Goal: Task Accomplishment & Management: Manage account settings

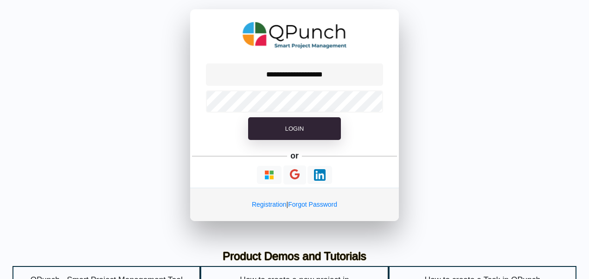
type input "**********"
click at [374, 102] on icon at bounding box center [373, 102] width 8 height 8
click at [373, 100] on icon at bounding box center [373, 102] width 8 height 8
click at [372, 100] on icon at bounding box center [373, 102] width 8 height 8
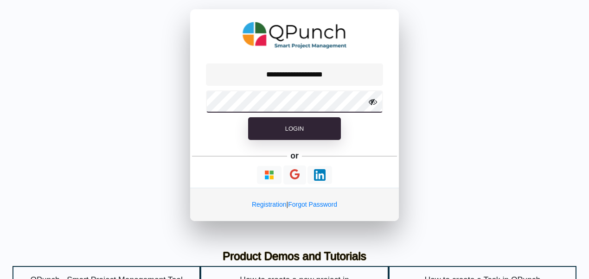
click at [248, 117] on button "Login" at bounding box center [294, 128] width 93 height 23
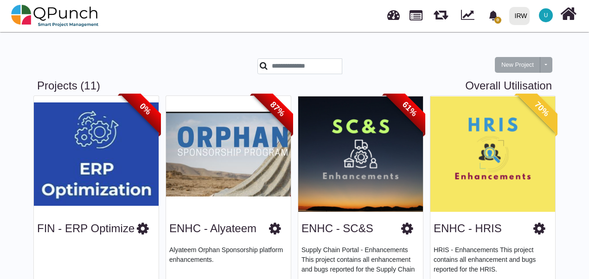
click at [417, 63] on div at bounding box center [339, 66] width 162 height 16
click at [378, 51] on div "New Project Toggle dropdown New Project Wiz" at bounding box center [294, 59] width 529 height 40
click at [293, 59] on input "text" at bounding box center [300, 66] width 85 height 16
click at [395, 58] on div at bounding box center [339, 66] width 162 height 16
click at [392, 19] on link at bounding box center [394, 13] width 13 height 15
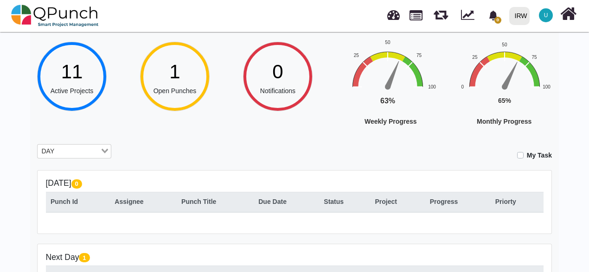
scroll to position [39, 0]
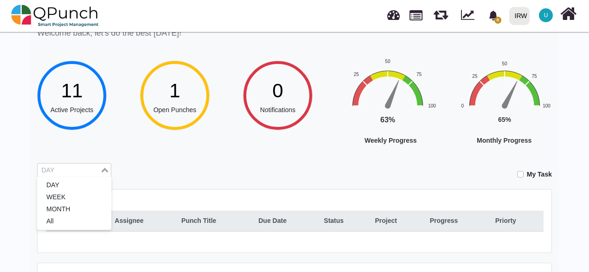
click at [84, 174] on input "Search for option" at bounding box center [69, 171] width 61 height 10
click at [62, 207] on li "MONTH" at bounding box center [74, 210] width 74 height 12
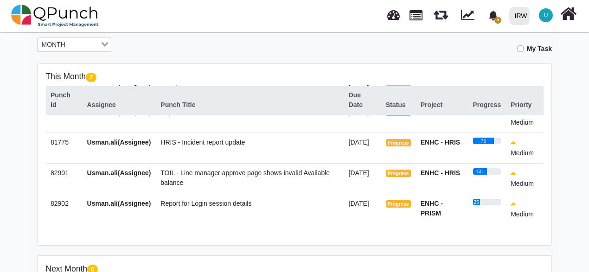
scroll to position [165, 0]
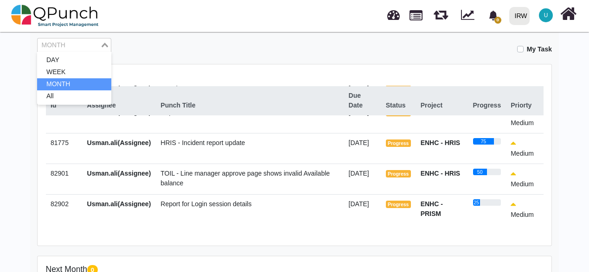
click at [184, 32] on nav "0 Notification Clear IRW IRW 0 Test U Subscription Settings Dynamic Report Leav…" at bounding box center [294, 16] width 589 height 32
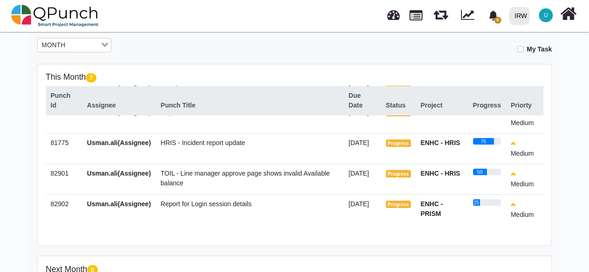
click at [265, 221] on td "Report for Login session details" at bounding box center [250, 209] width 188 height 31
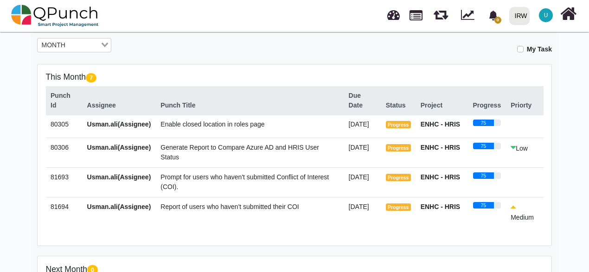
scroll to position [0, 0]
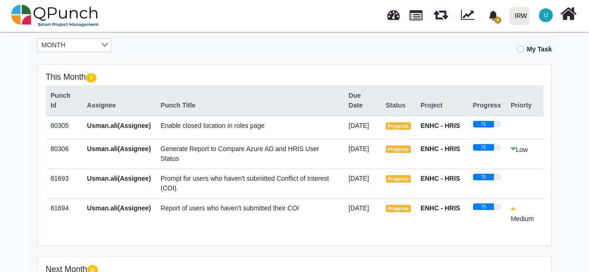
drag, startPoint x: 237, startPoint y: 195, endPoint x: 206, endPoint y: 204, distance: 31.9
click at [206, 199] on td "Prompt for users who haven't submitted Conflict of Interest (COI)." at bounding box center [250, 184] width 188 height 30
click at [227, 178] on td "Prompt for users who haven't submitted Conflict of Interest (COI)." at bounding box center [250, 184] width 188 height 30
click at [227, 194] on td "Prompt for users who haven't submitted Conflict of Interest (COI)." at bounding box center [250, 184] width 188 height 30
click at [496, 17] on icon "bell fill" at bounding box center [493, 16] width 8 height 10
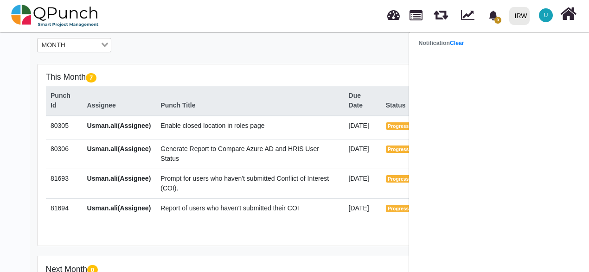
click at [421, 44] on strong "Notification Clear" at bounding box center [441, 43] width 45 height 6
click at [351, 53] on div "My Task" at bounding box center [338, 46] width 427 height 16
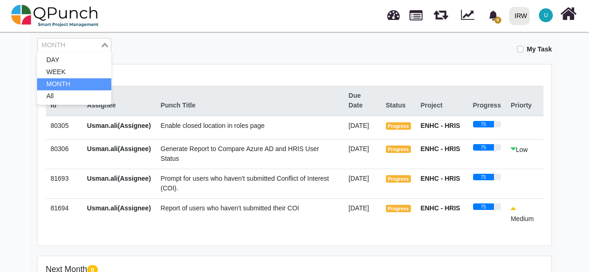
click at [76, 48] on input "Search for option" at bounding box center [69, 45] width 61 height 10
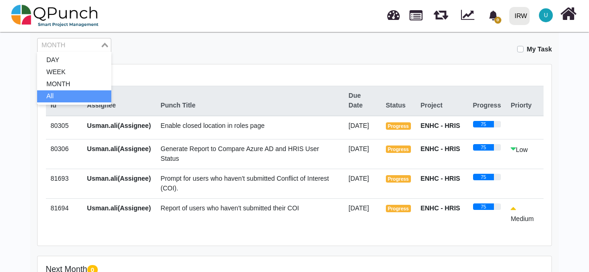
click at [53, 95] on li "All" at bounding box center [74, 97] width 74 height 12
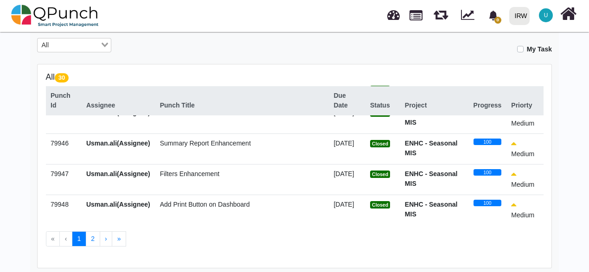
scroll to position [794, 0]
click at [188, 176] on span "Filters Enhancement" at bounding box center [189, 173] width 59 height 7
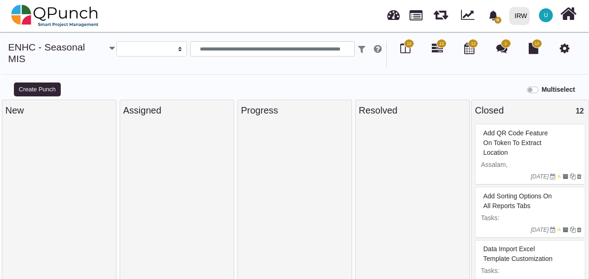
select select
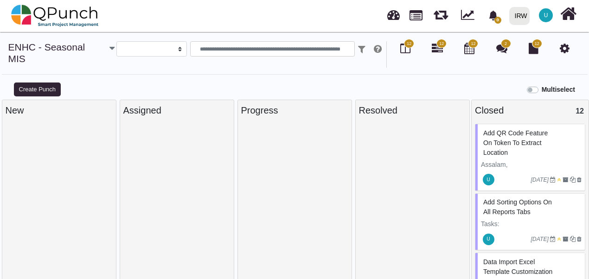
scroll to position [6, 0]
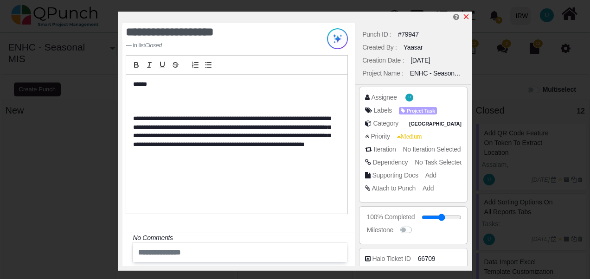
click at [465, 19] on icon "x" at bounding box center [466, 16] width 5 height 5
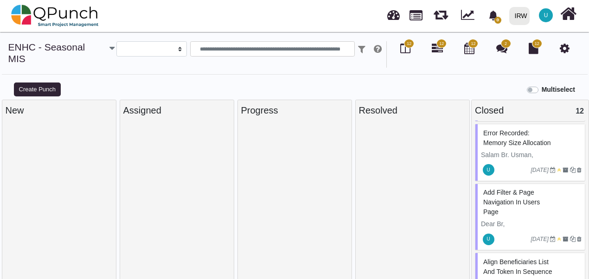
scroll to position [597, 0]
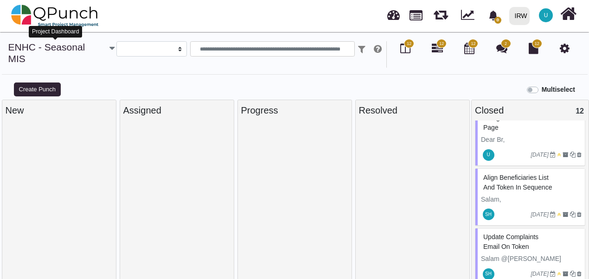
click at [45, 50] on link "ENHC - Seasonal MIS" at bounding box center [46, 53] width 77 height 22
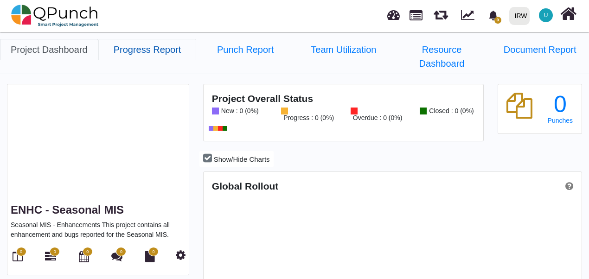
scroll to position [164, 376]
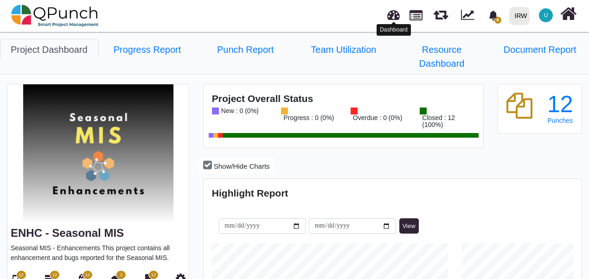
click at [398, 14] on link at bounding box center [394, 13] width 13 height 15
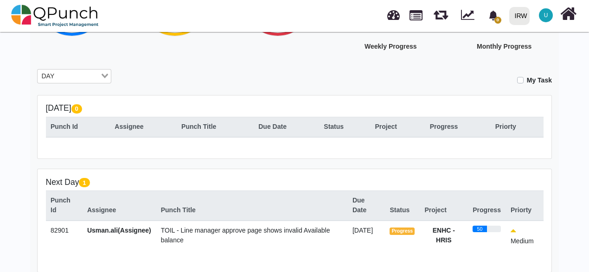
scroll to position [132, 0]
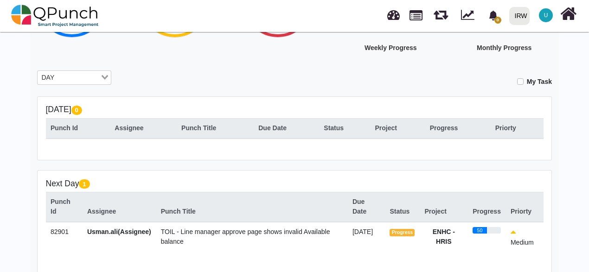
click at [96, 81] on input "Search for option" at bounding box center [79, 78] width 42 height 10
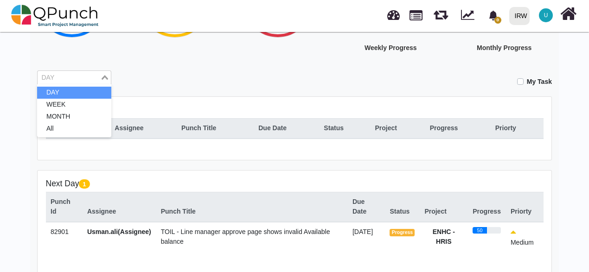
click at [92, 94] on li "DAY" at bounding box center [74, 93] width 74 height 12
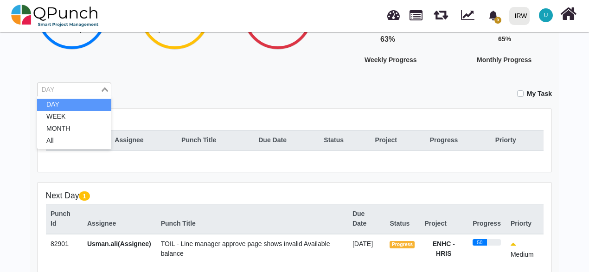
scroll to position [186, 0]
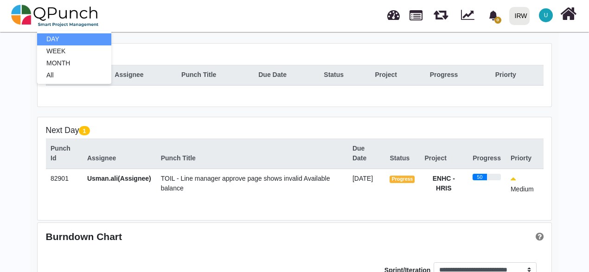
click at [193, 101] on div "Today 0 Punch Id Assignee Punch Title Due Date Status Project Progress Priorty" at bounding box center [295, 75] width 514 height 63
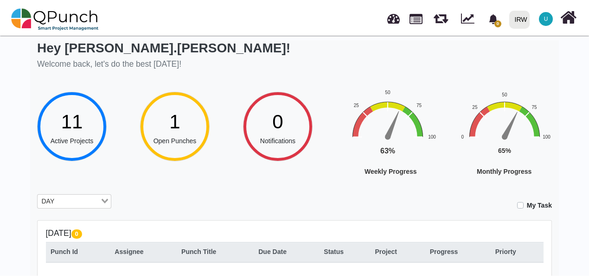
scroll to position [0, 0]
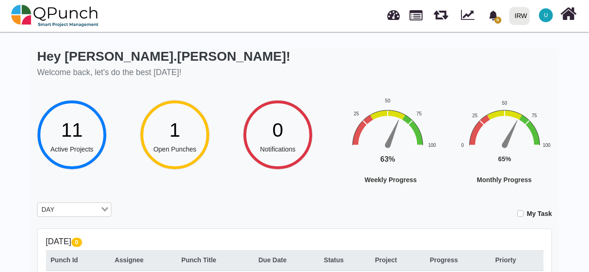
click at [182, 142] on div "1" at bounding box center [175, 130] width 43 height 29
click at [70, 140] on span "11" at bounding box center [72, 130] width 22 height 22
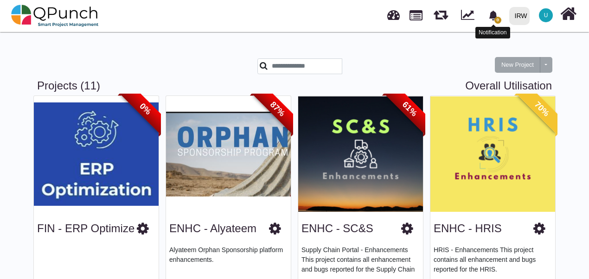
click at [492, 24] on div at bounding box center [494, 25] width 5 height 3
click at [492, 16] on icon "bell fill" at bounding box center [493, 16] width 8 height 10
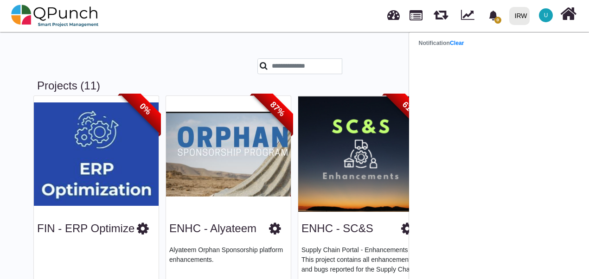
click at [331, 51] on div "New Project Toggle dropdown New Project Wiz" at bounding box center [294, 59] width 529 height 40
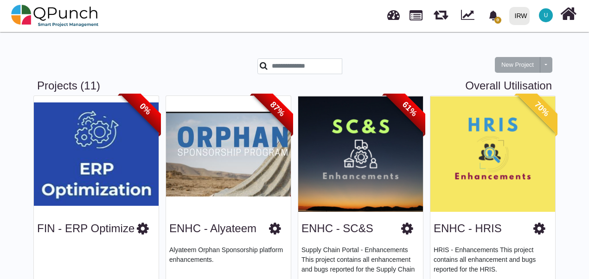
click at [168, 65] on div at bounding box center [206, 68] width 88 height 21
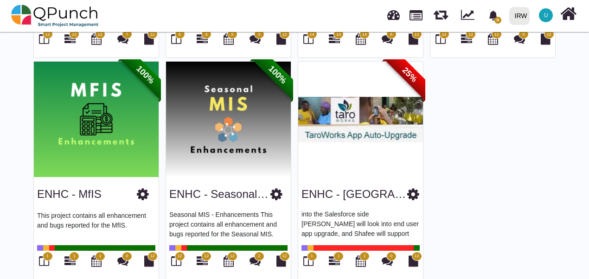
scroll to position [487, 0]
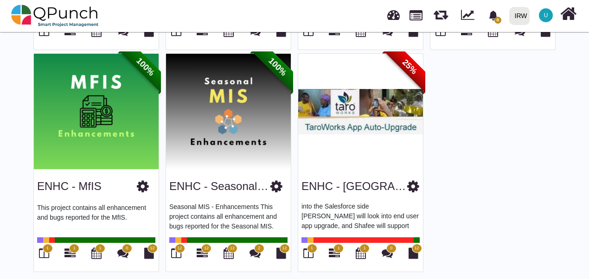
click at [43, 251] on icon at bounding box center [44, 253] width 10 height 11
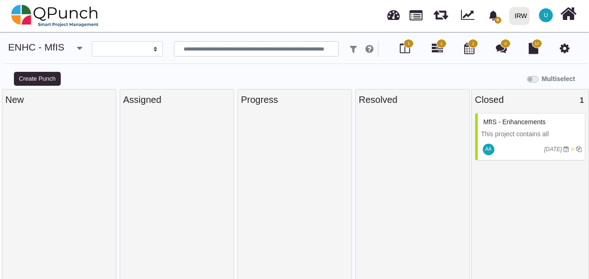
select select
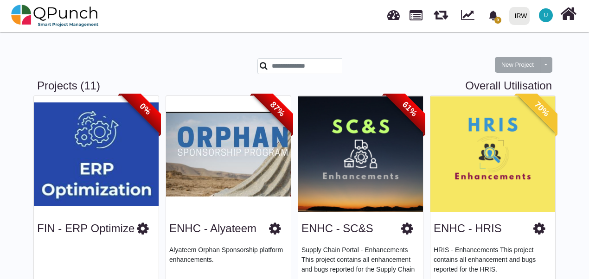
drag, startPoint x: 304, startPoint y: 192, endPoint x: 203, endPoint y: 58, distance: 167.5
click at [203, 58] on div "New Project Toggle dropdown New Project Wiz" at bounding box center [294, 59] width 529 height 40
click at [550, 18] on span "U" at bounding box center [546, 15] width 14 height 14
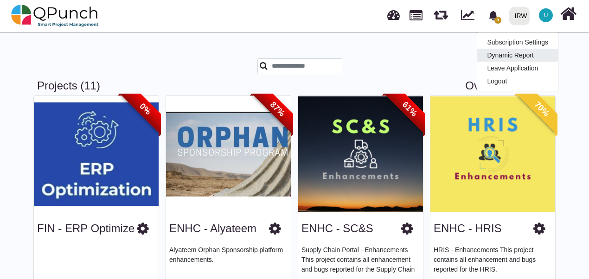
click at [512, 58] on link "Dynamic Report" at bounding box center [518, 55] width 81 height 13
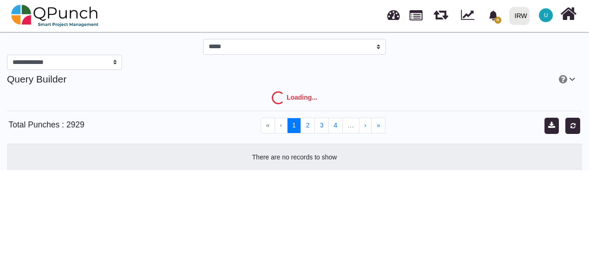
select select "***"
select select "****"
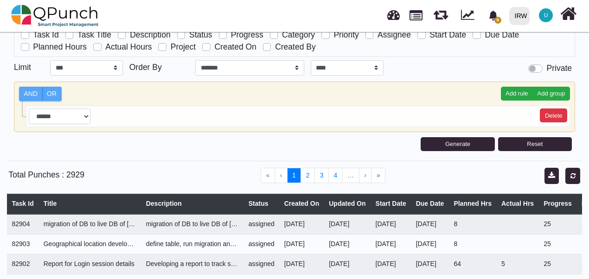
scroll to position [46, 0]
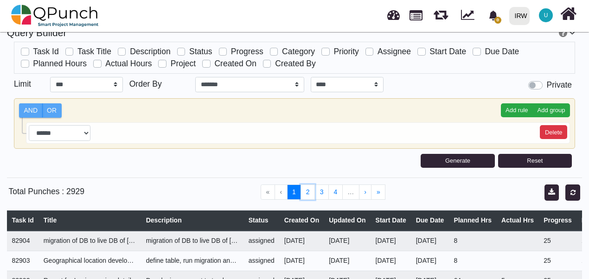
click at [307, 194] on button "2" at bounding box center [308, 193] width 14 height 16
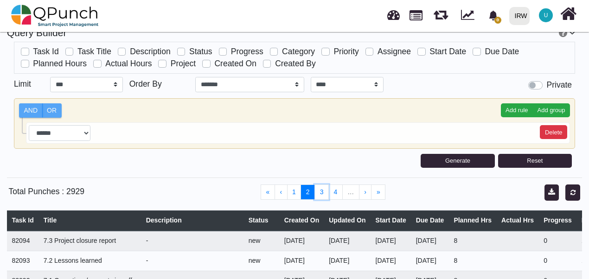
click at [320, 191] on button "3" at bounding box center [322, 193] width 14 height 16
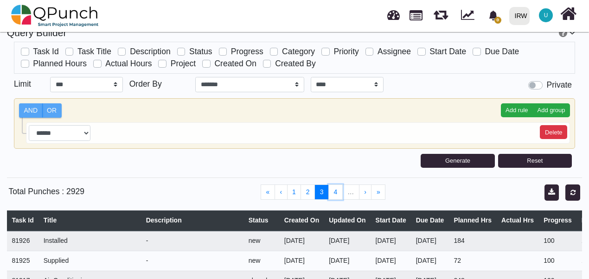
click at [338, 191] on button "4" at bounding box center [336, 193] width 14 height 16
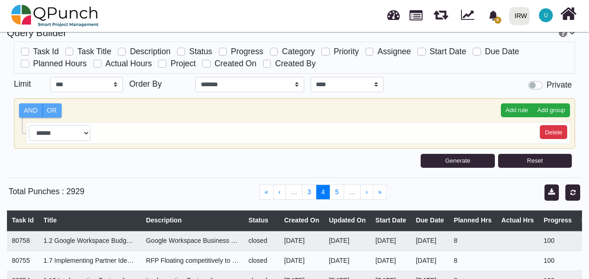
click at [231, 162] on div "Reset Generate" at bounding box center [391, 161] width 384 height 20
click at [38, 131] on select "**********" at bounding box center [60, 133] width 62 height 16
select select "********"
click at [29, 125] on select "**********" at bounding box center [60, 133] width 62 height 16
click at [32, 110] on label "AND" at bounding box center [31, 111] width 24 height 15
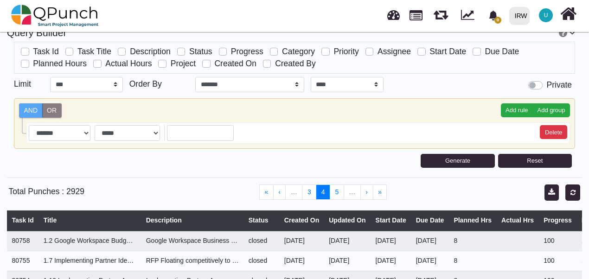
click at [56, 110] on label "OR" at bounding box center [51, 111] width 19 height 15
click at [137, 137] on select "**********" at bounding box center [128, 133] width 66 height 16
click at [134, 166] on div at bounding box center [103, 161] width 192 height 20
click at [562, 135] on button "Delete" at bounding box center [553, 132] width 27 height 14
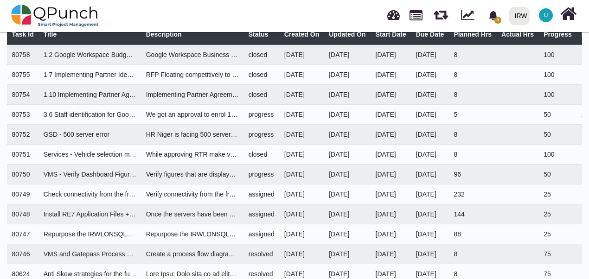
scroll to position [278, 0]
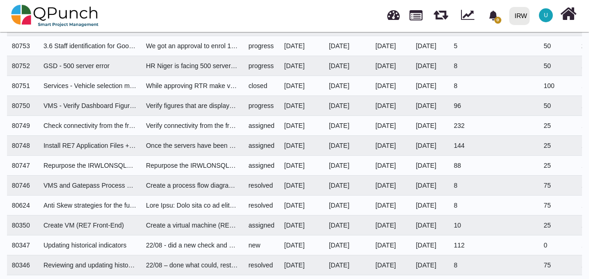
click at [503, 18] on div "0" at bounding box center [494, 15] width 18 height 20
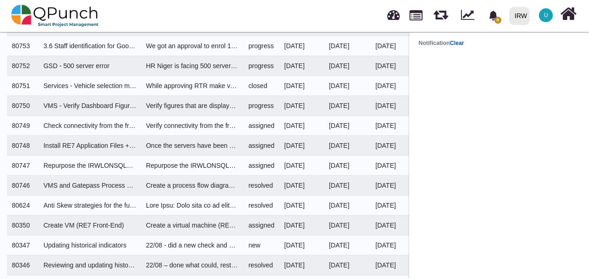
click at [464, 43] on link "Clear" at bounding box center [457, 43] width 14 height 6
click at [378, 20] on div "0 Notification Clear IRW IRW 0 Test U Subscription Settings Dynamic Report Leav…" at bounding box center [412, 15] width 334 height 31
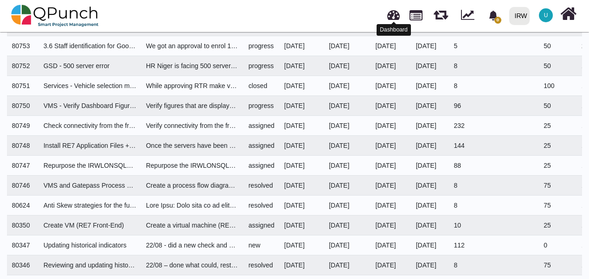
click at [393, 19] on link at bounding box center [394, 13] width 13 height 15
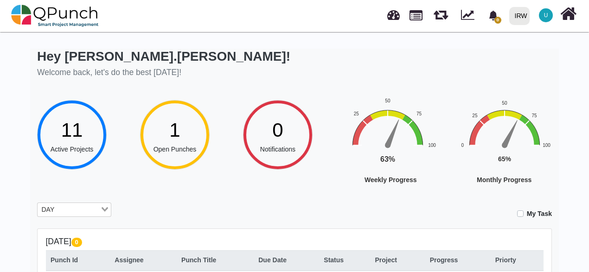
click at [68, 213] on input "Search for option" at bounding box center [79, 210] width 42 height 10
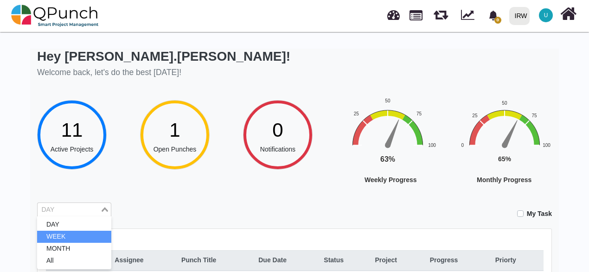
click at [54, 238] on li "WEEK" at bounding box center [74, 237] width 74 height 12
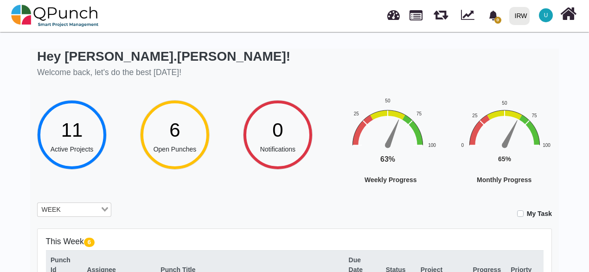
click at [68, 210] on input "Search for option" at bounding box center [82, 210] width 36 height 10
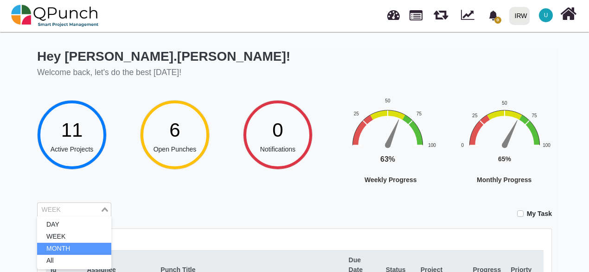
click at [62, 251] on li "MONTH" at bounding box center [74, 249] width 74 height 12
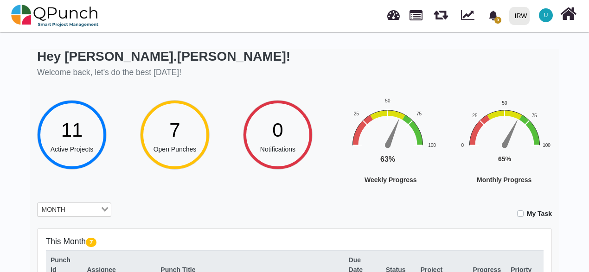
click at [94, 210] on input "Search for option" at bounding box center [83, 210] width 31 height 10
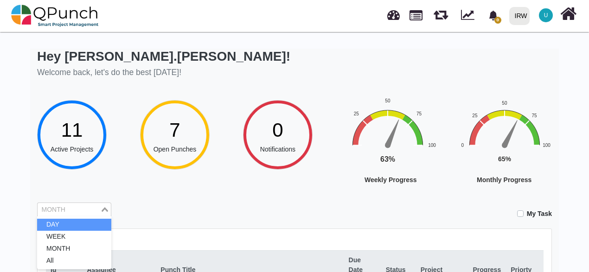
click at [61, 224] on li "DAY" at bounding box center [74, 225] width 74 height 12
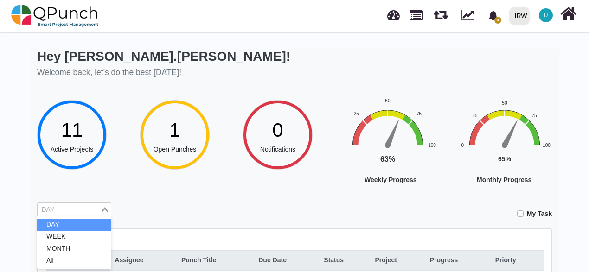
click at [101, 210] on div "Loading..." at bounding box center [105, 209] width 11 height 12
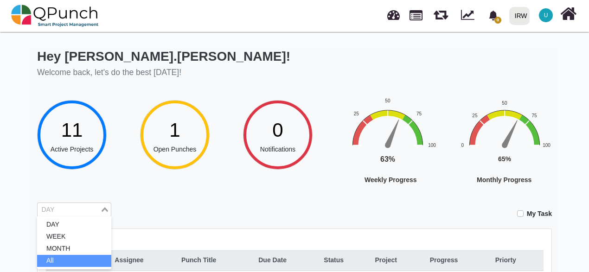
click at [54, 261] on li "All" at bounding box center [74, 261] width 74 height 12
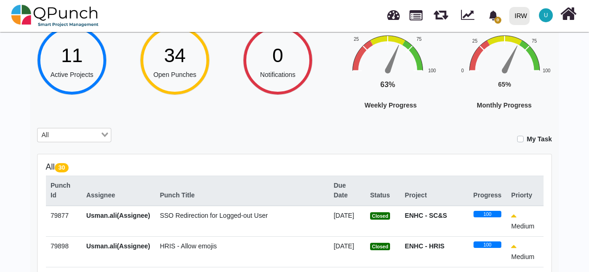
scroll to position [186, 0]
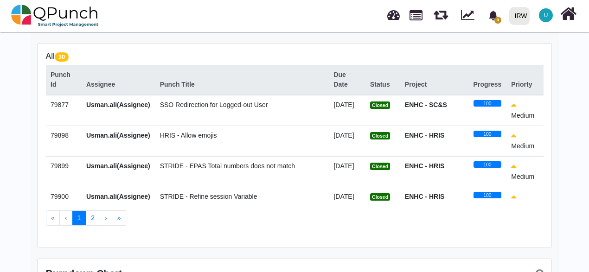
click at [304, 149] on td "HRIS - Allow emojis" at bounding box center [242, 141] width 174 height 31
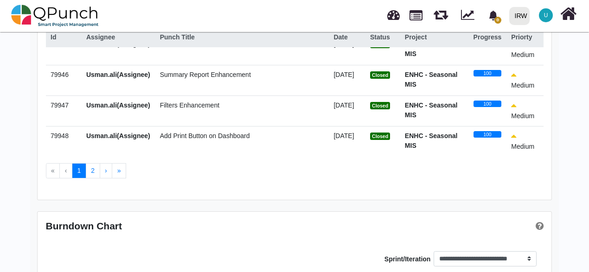
scroll to position [262, 0]
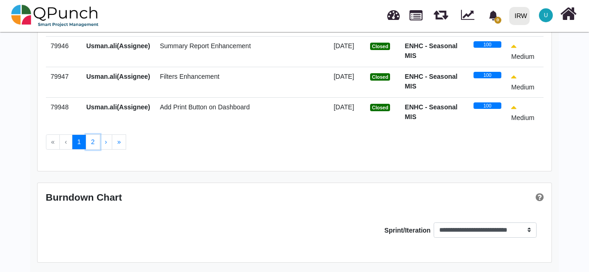
click at [95, 146] on button "2" at bounding box center [93, 143] width 14 height 16
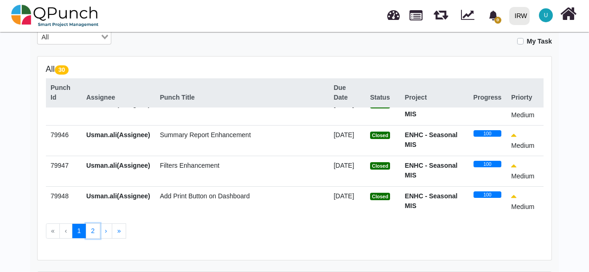
scroll to position [0, 0]
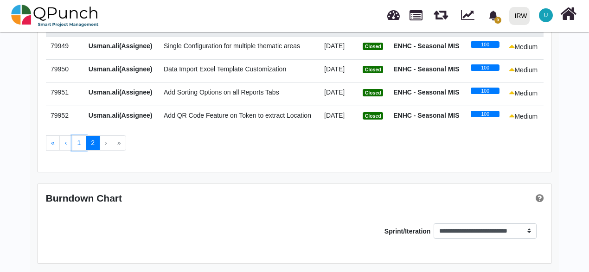
click at [81, 144] on button "1" at bounding box center [79, 144] width 14 height 16
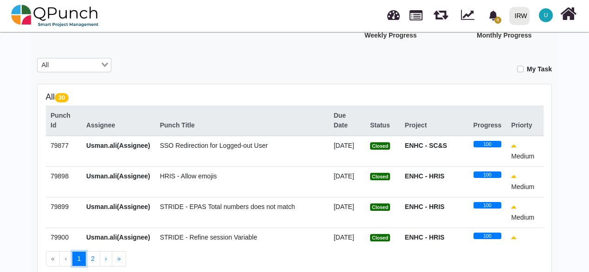
scroll to position [262, 0]
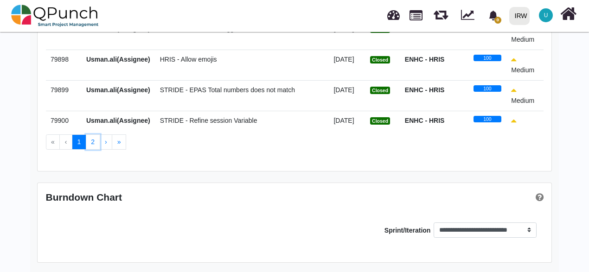
click at [93, 138] on button "2" at bounding box center [93, 143] width 14 height 16
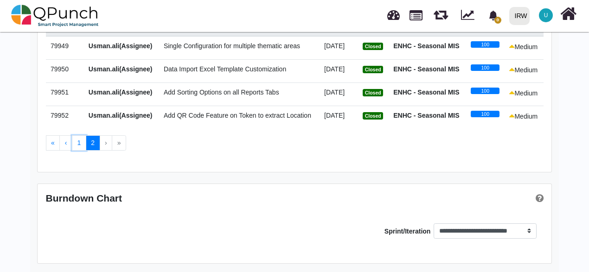
click at [81, 144] on button "1" at bounding box center [79, 144] width 14 height 16
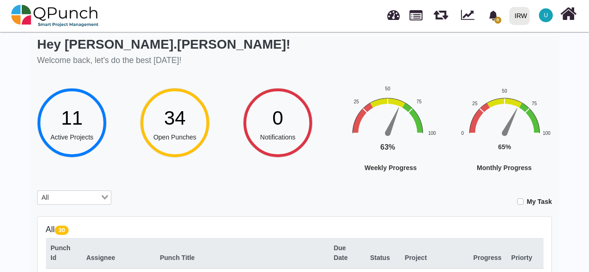
scroll to position [0, 0]
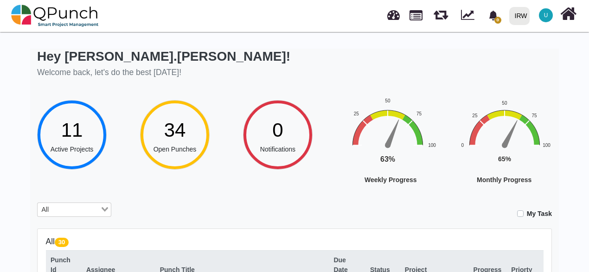
click at [108, 209] on div "Loading..." at bounding box center [105, 209] width 11 height 12
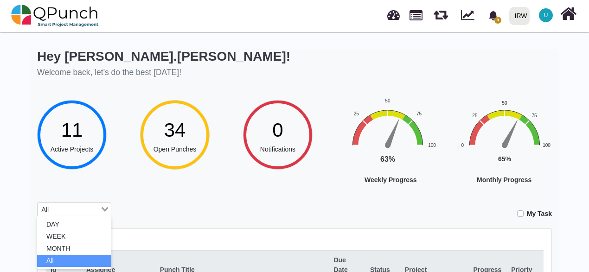
click at [108, 209] on div "Loading..." at bounding box center [105, 209] width 11 height 12
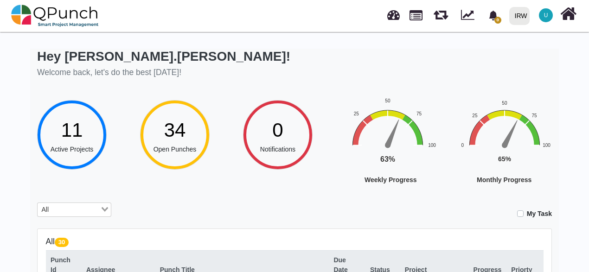
click at [108, 209] on div "Loading..." at bounding box center [105, 209] width 11 height 12
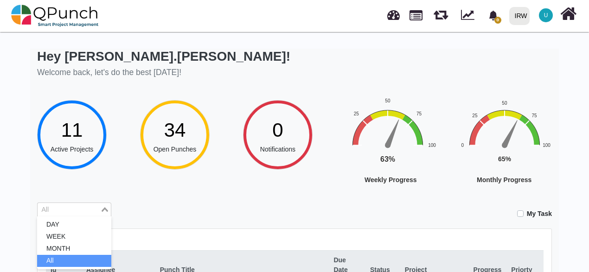
click at [108, 209] on div "Loading..." at bounding box center [105, 209] width 11 height 12
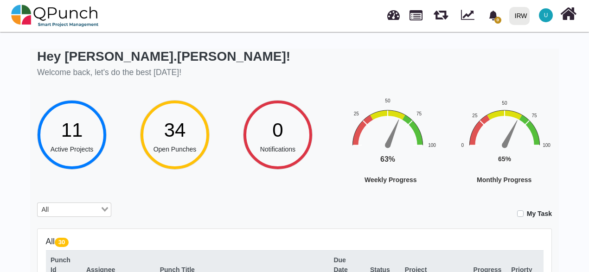
click at [108, 209] on div "Loading..." at bounding box center [105, 209] width 11 height 12
click at [108, 209] on icon "Search for option" at bounding box center [105, 209] width 6 height 5
click at [108, 209] on div "Loading..." at bounding box center [105, 209] width 11 height 12
click at [108, 209] on icon "Search for option" at bounding box center [105, 209] width 6 height 5
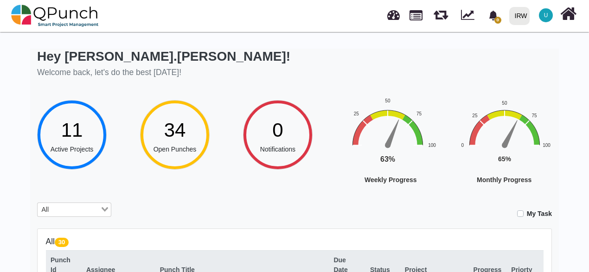
click at [108, 209] on div "Loading..." at bounding box center [105, 209] width 11 height 12
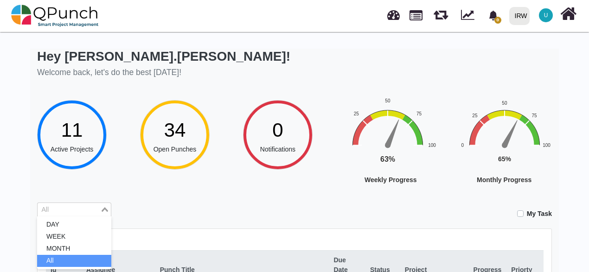
click at [108, 209] on icon "Search for option" at bounding box center [105, 209] width 6 height 5
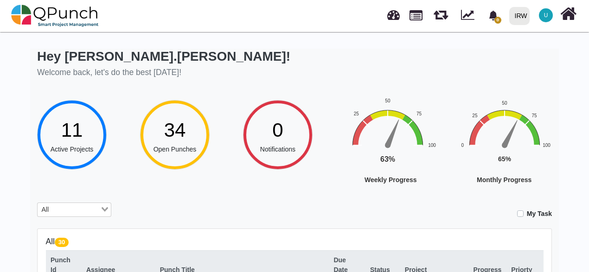
click at [108, 209] on icon "Search for option" at bounding box center [105, 209] width 6 height 5
drag, startPoint x: 108, startPoint y: 209, endPoint x: 124, endPoint y: 207, distance: 16.4
click at [108, 210] on div "Loading..." at bounding box center [105, 209] width 11 height 12
click at [235, 205] on div "My Task" at bounding box center [338, 211] width 427 height 16
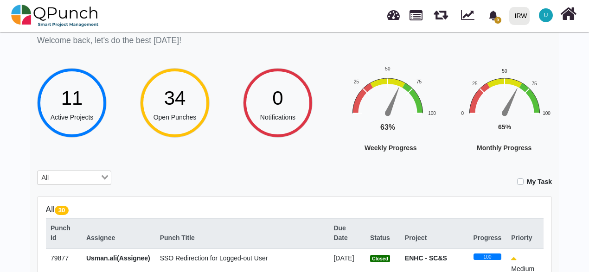
scroll to position [30, 0]
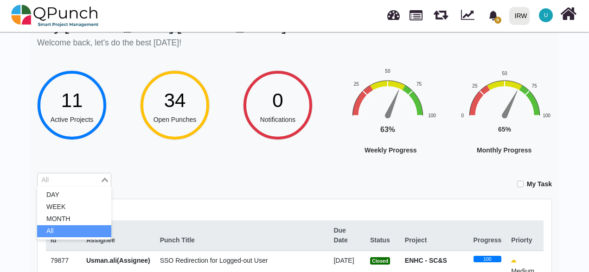
click at [73, 177] on input "Search for option" at bounding box center [69, 180] width 61 height 10
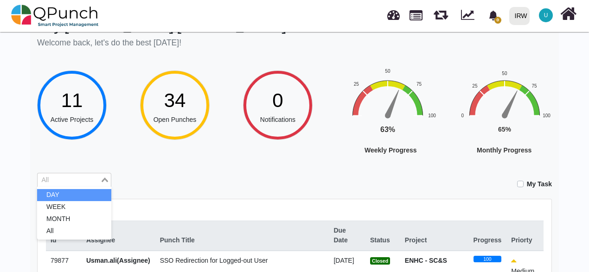
click at [57, 194] on li "DAY" at bounding box center [74, 195] width 74 height 12
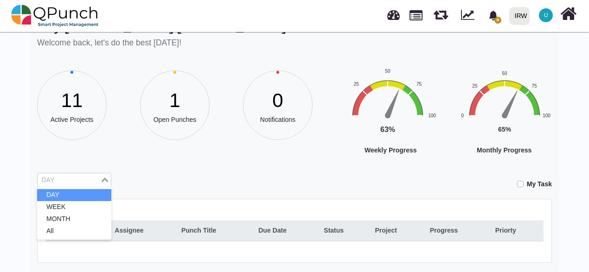
click at [54, 179] on div "DAY" at bounding box center [69, 180] width 63 height 12
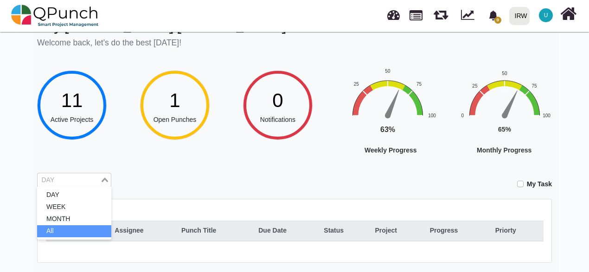
click at [56, 231] on ul "DAY WEEK MONTH All" at bounding box center [74, 213] width 74 height 53
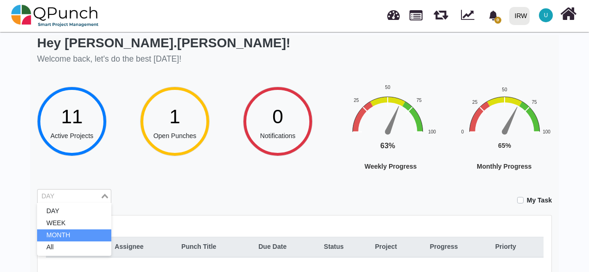
scroll to position [0, 0]
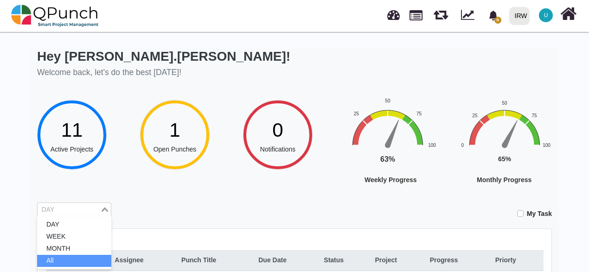
click at [52, 258] on li "All" at bounding box center [74, 261] width 74 height 12
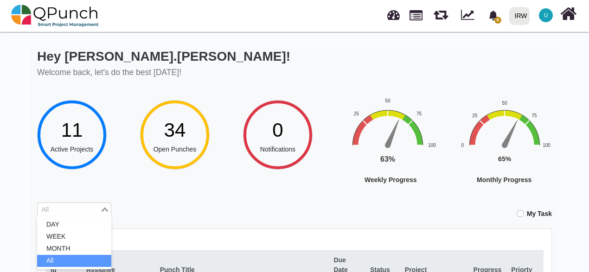
click at [88, 214] on div "All Loading..." at bounding box center [74, 210] width 74 height 15
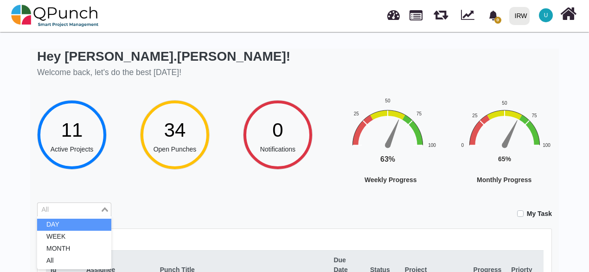
click at [76, 219] on li "DAY" at bounding box center [74, 225] width 74 height 12
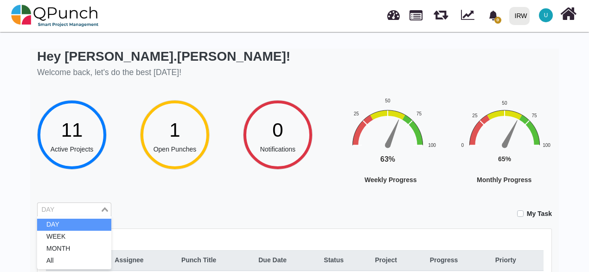
click at [99, 207] on input "Search for option" at bounding box center [69, 210] width 61 height 10
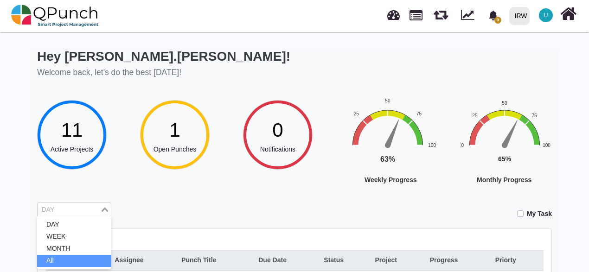
click at [62, 261] on li "All" at bounding box center [74, 261] width 74 height 12
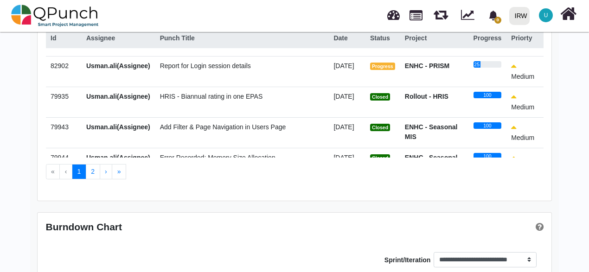
scroll to position [794, 0]
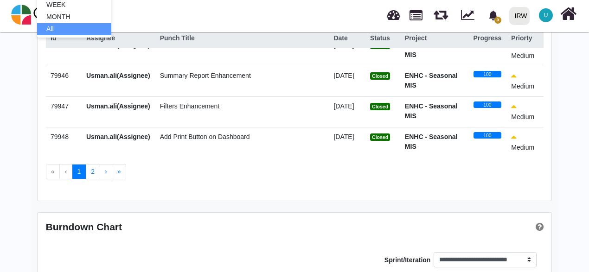
click at [313, 146] on td "Add Print Button on Dashboard" at bounding box center [242, 142] width 174 height 31
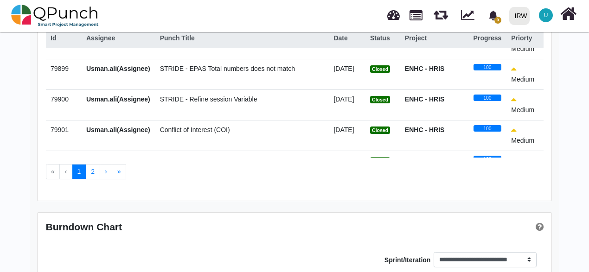
scroll to position [0, 0]
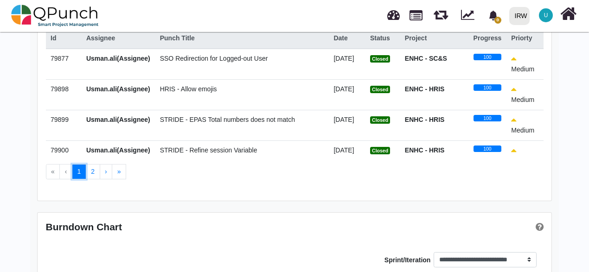
click at [84, 173] on button "1" at bounding box center [79, 172] width 14 height 16
click at [93, 173] on button "2" at bounding box center [93, 172] width 14 height 16
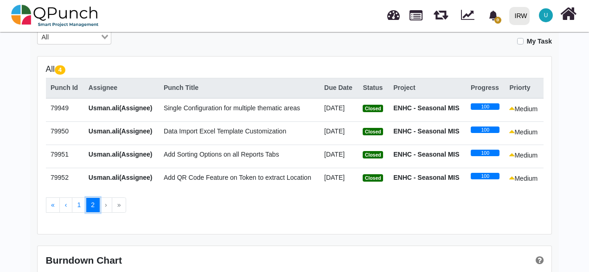
scroll to position [232, 0]
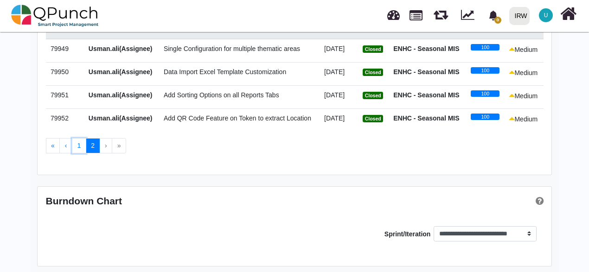
click at [77, 145] on button "1" at bounding box center [79, 146] width 14 height 16
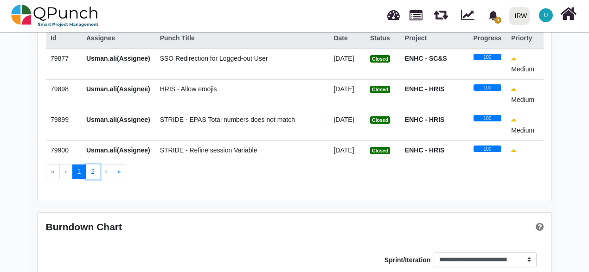
click at [90, 175] on button "2" at bounding box center [93, 172] width 14 height 16
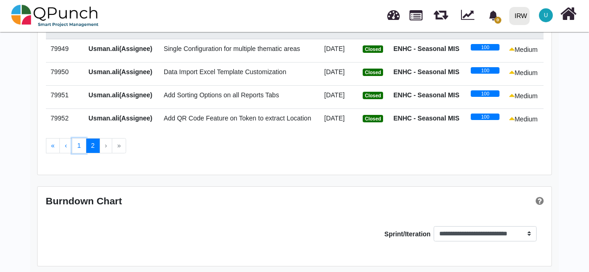
click at [78, 150] on button "1" at bounding box center [79, 146] width 14 height 16
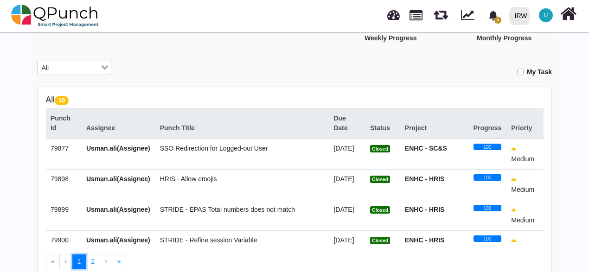
scroll to position [139, 0]
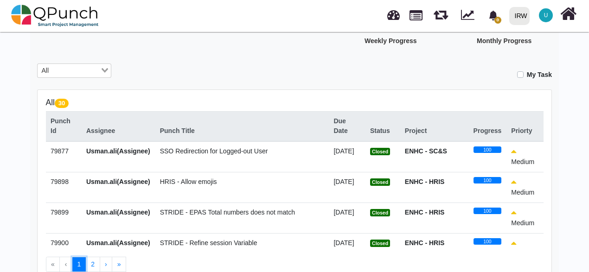
click at [550, 18] on span "U" at bounding box center [546, 15] width 14 height 14
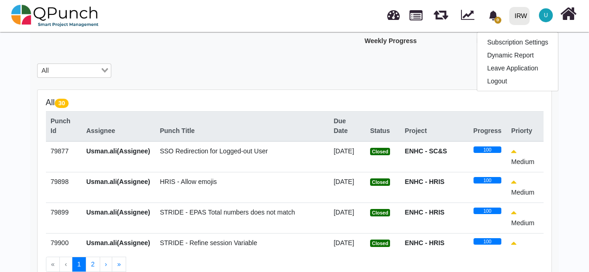
click at [583, 84] on div "Hey [PERSON_NAME].[PERSON_NAME]! Welcome back, let's do the best [DATE]! 11 Act…" at bounding box center [294, 142] width 589 height 505
click at [288, 200] on td "HRIS - Allow emojis" at bounding box center [242, 187] width 174 height 31
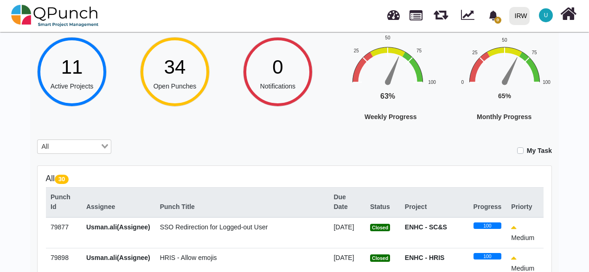
scroll to position [0, 0]
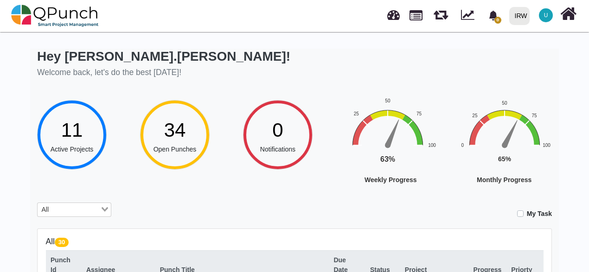
click at [74, 214] on div "All Loading..." at bounding box center [74, 210] width 74 height 15
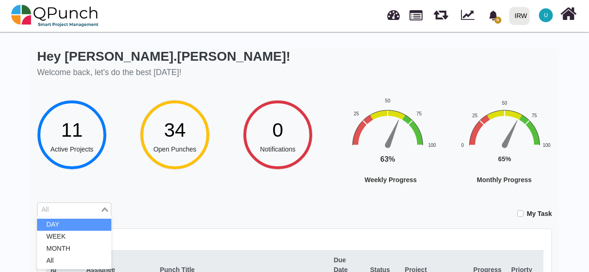
click at [71, 227] on li "DAY" at bounding box center [74, 225] width 74 height 12
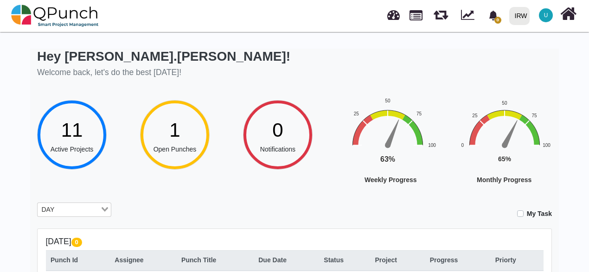
click at [102, 207] on div "Loading..." at bounding box center [105, 209] width 11 height 12
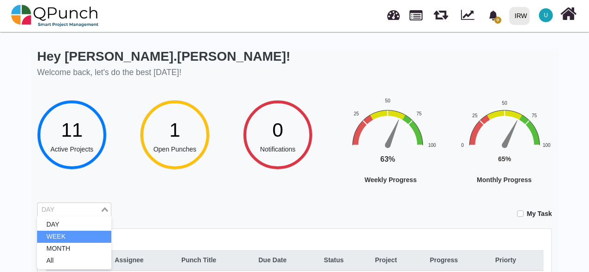
click at [96, 240] on li "WEEK" at bounding box center [74, 237] width 74 height 12
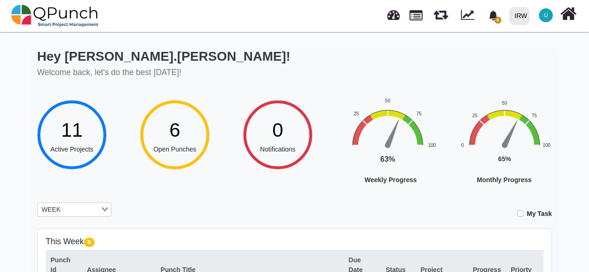
click at [98, 209] on input "Search for option" at bounding box center [82, 210] width 36 height 10
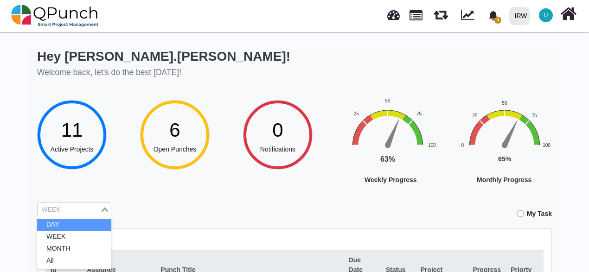
click at [77, 220] on li "DAY" at bounding box center [74, 225] width 74 height 12
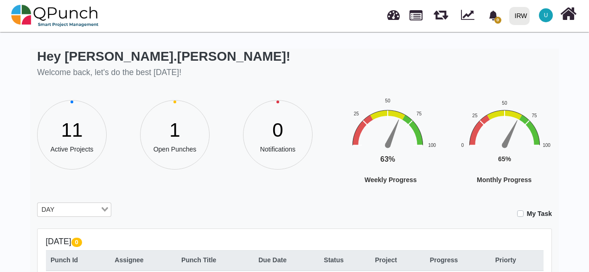
click at [79, 210] on input "Search for option" at bounding box center [79, 210] width 42 height 10
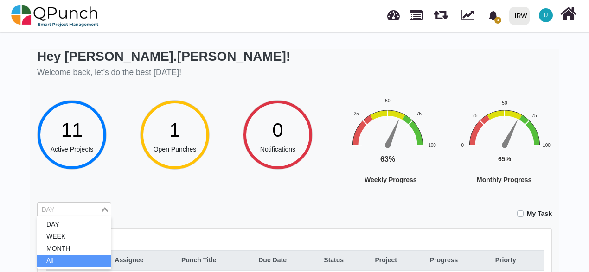
click at [67, 263] on li "All" at bounding box center [74, 261] width 74 height 12
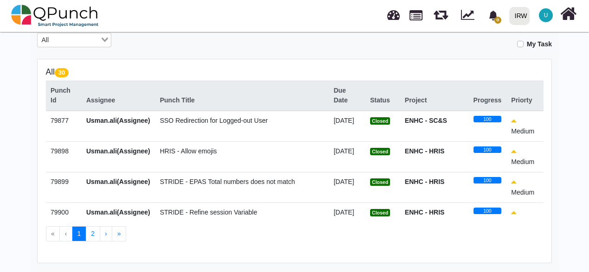
scroll to position [169, 0]
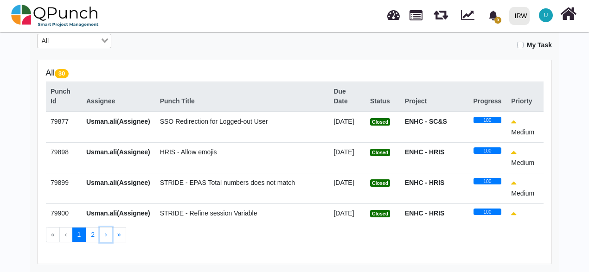
click at [100, 233] on button "›" at bounding box center [106, 235] width 13 height 16
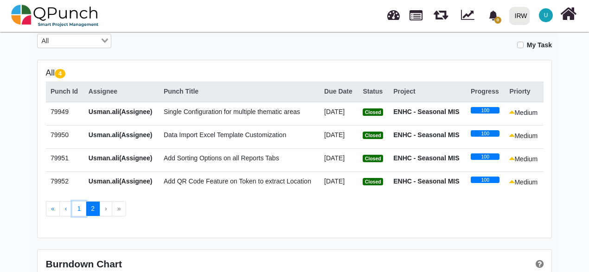
click at [78, 208] on button "1" at bounding box center [79, 209] width 14 height 16
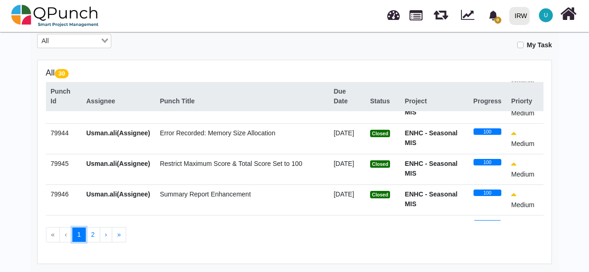
scroll to position [794, 0]
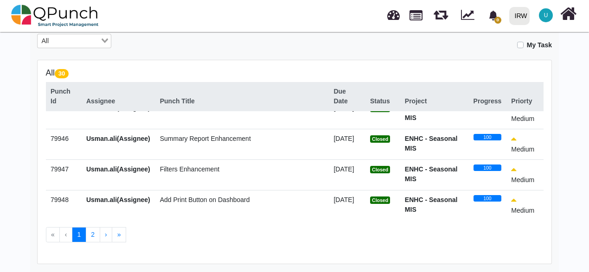
click at [252, 186] on td "Filters Enhancement" at bounding box center [242, 175] width 174 height 31
click at [87, 235] on button "2" at bounding box center [93, 235] width 14 height 16
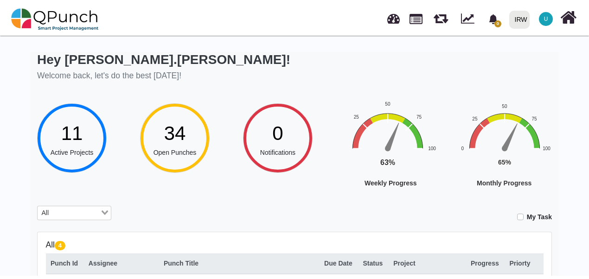
scroll to position [0, 0]
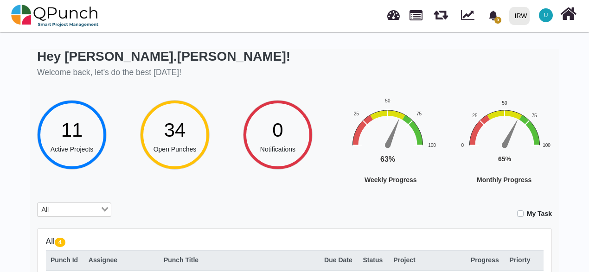
click at [81, 135] on span "11" at bounding box center [72, 130] width 22 height 22
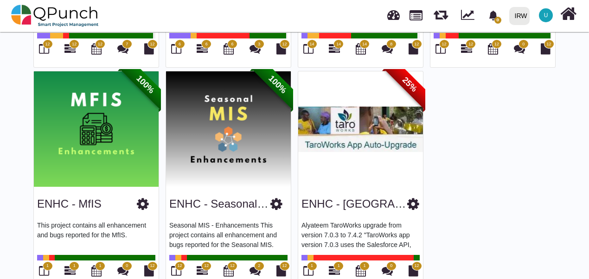
scroll to position [493, 0]
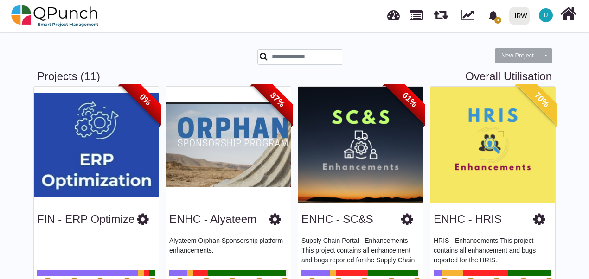
scroll to position [0, 0]
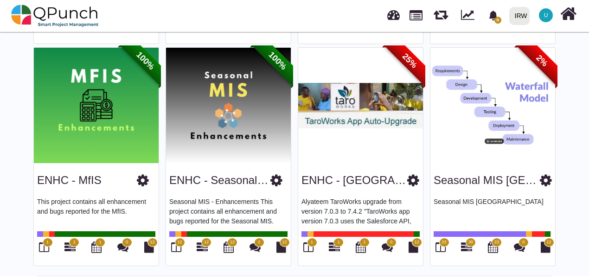
scroll to position [493, 0]
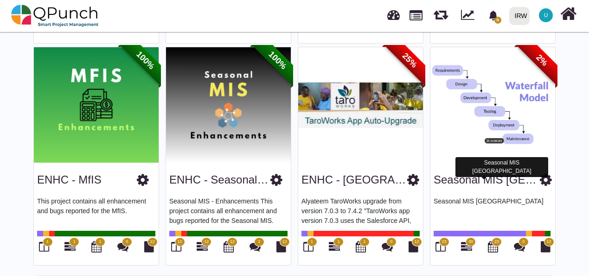
click at [486, 179] on link "Seasonal MIS [GEOGRAPHIC_DATA]" at bounding box center [528, 180] width 188 height 13
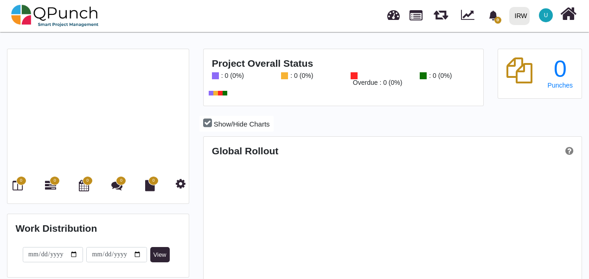
scroll to position [164, 376]
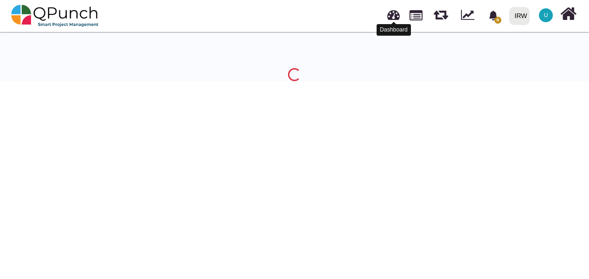
click at [393, 16] on link at bounding box center [394, 13] width 13 height 15
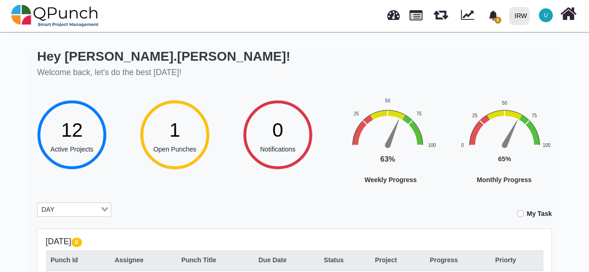
click at [83, 207] on input "Search for option" at bounding box center [79, 210] width 42 height 10
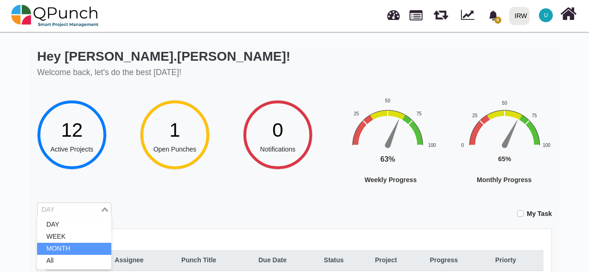
click at [67, 250] on li "MONTH" at bounding box center [74, 249] width 74 height 12
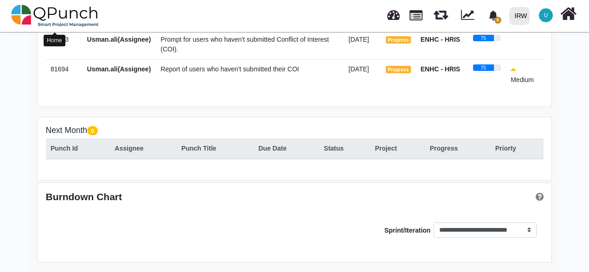
click at [53, 11] on img at bounding box center [55, 16] width 88 height 28
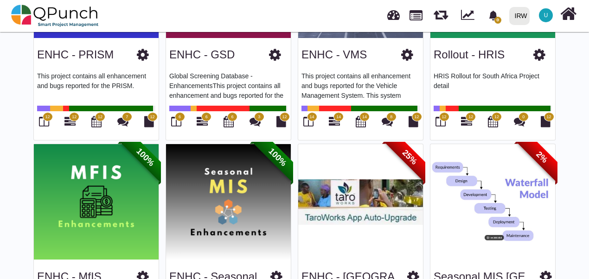
scroll to position [487, 0]
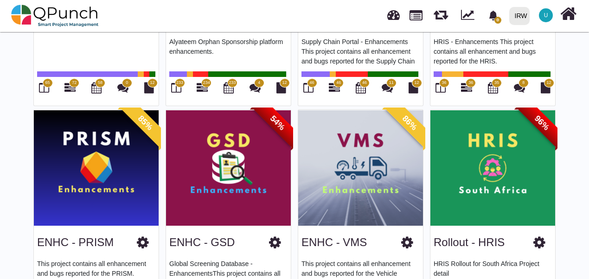
scroll to position [0, 0]
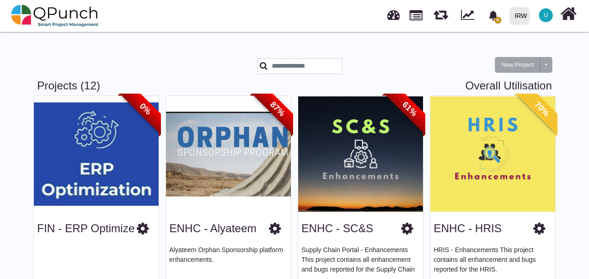
click at [493, 17] on icon "bell fill" at bounding box center [493, 16] width 8 height 10
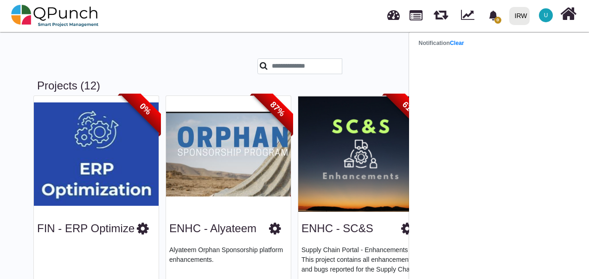
click at [421, 40] on strong "Notification Clear" at bounding box center [441, 43] width 45 height 6
click at [459, 46] on link "Clear" at bounding box center [457, 43] width 14 height 6
click at [275, 54] on div "New Project Toggle dropdown New Project Wiz" at bounding box center [294, 59] width 529 height 40
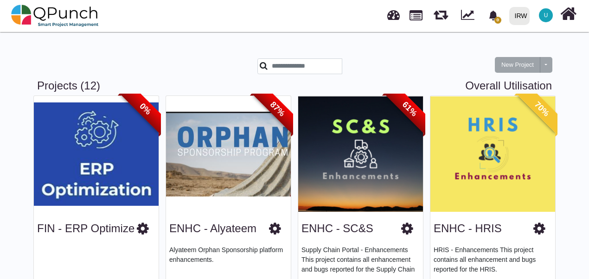
click at [549, 16] on span "U" at bounding box center [546, 15] width 14 height 14
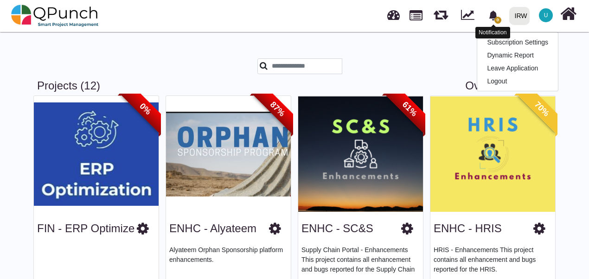
click at [495, 14] on icon "bell fill" at bounding box center [493, 16] width 8 height 10
